Goal: Complete application form

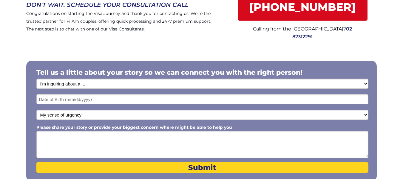
scroll to position [73, 0]
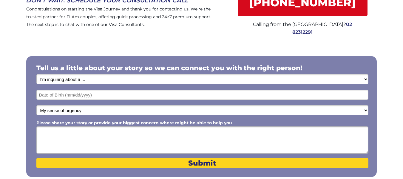
click at [366, 79] on select "I'm inquiring about a ... I don't know or other services Retirement Visa for Th…" at bounding box center [202, 79] width 332 height 10
click at [36, 74] on select "I'm inquiring about a ... I don't know or other services Retirement Visa for Th…" at bounding box center [202, 79] width 332 height 10
click at [366, 109] on select "My sense of urgency Low Priority - I'm just looking Medium High Priority - I ne…" at bounding box center [202, 110] width 332 height 10
select select "1802"
click at [36, 105] on select "My sense of urgency Low Priority - I'm just looking Medium High Priority - I ne…" at bounding box center [202, 110] width 332 height 10
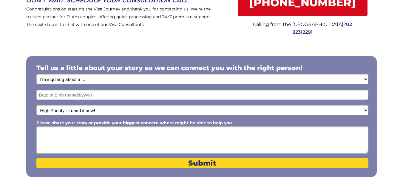
click at [123, 94] on input "text" at bounding box center [202, 95] width 332 height 10
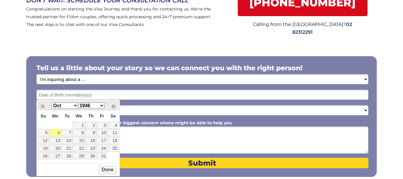
click at [75, 106] on select "Jan Feb Mar Apr May Jun [DATE] Aug Sep Oct Nov Dec" at bounding box center [65, 105] width 26 height 6
click at [58, 133] on link "7" at bounding box center [55, 132] width 12 height 7
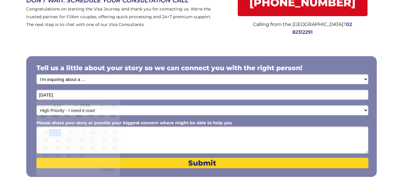
click at [70, 97] on input "[DATE]" at bounding box center [202, 95] width 332 height 10
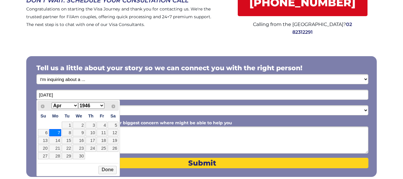
click at [102, 105] on select "1946 1947 1948 1949 1950 1951 1952 1953 1954 1955 1956 1957 1958 1959 1960 1961…" at bounding box center [91, 105] width 26 height 6
click at [55, 133] on link "7" at bounding box center [55, 132] width 12 height 7
type input "[DATE]"
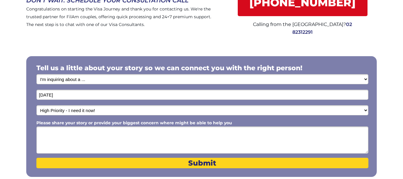
click at [95, 80] on select "I'm inquiring about a ... I don't know or other services Retirement Visa for Th…" at bounding box center [202, 79] width 332 height 10
select select "1797"
click at [36, 74] on select "I'm inquiring about a ... I don't know or other services Retirement Visa for Th…" at bounding box center [202, 79] width 332 height 10
click at [68, 133] on textarea "Please share your story or provide your biggest concern where might be able to …" at bounding box center [202, 139] width 332 height 27
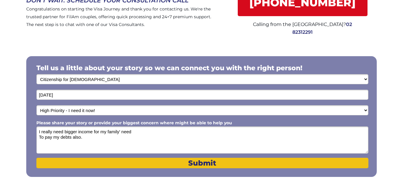
type textarea "I really need bigger income for my family' need To pay my debts also."
click at [198, 163] on span "Submit" at bounding box center [202, 163] width 332 height 9
